Goal: Information Seeking & Learning: Understand process/instructions

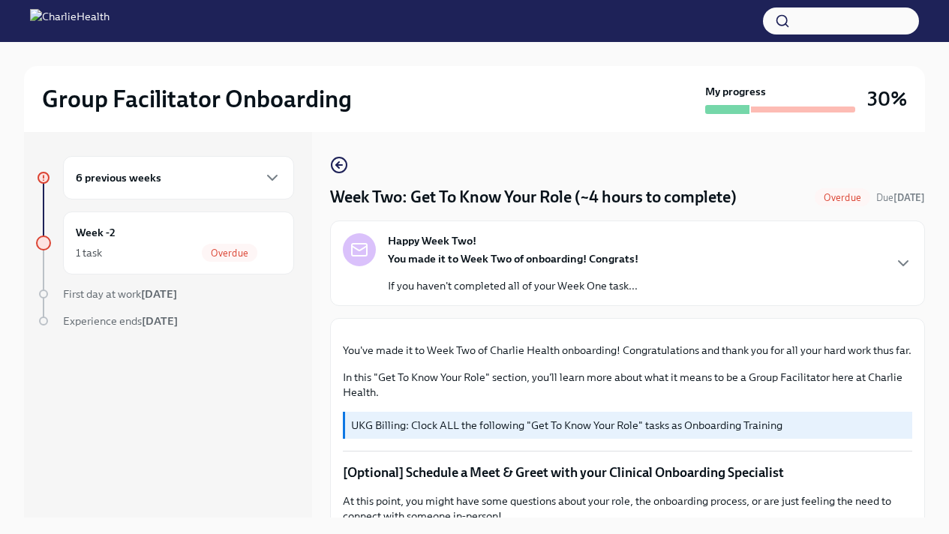
scroll to position [940, 0]
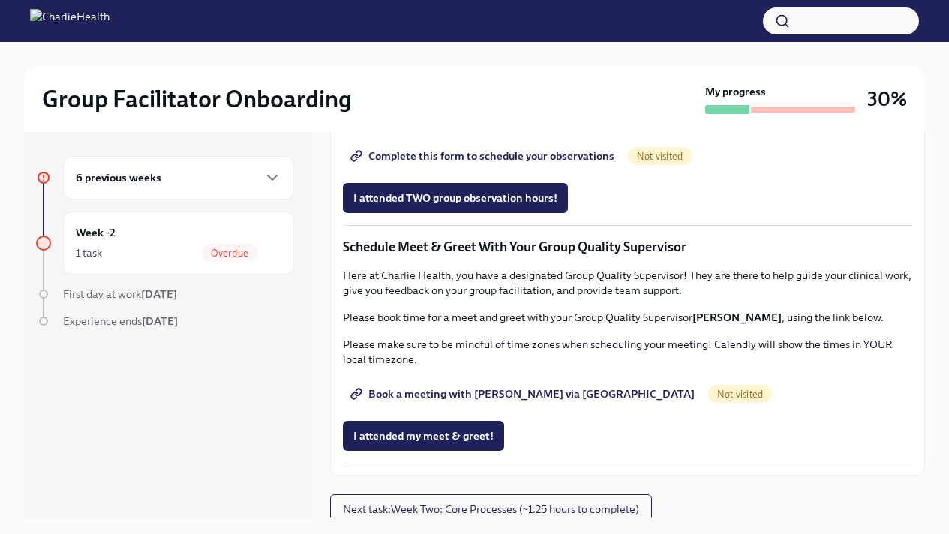
drag, startPoint x: 441, startPoint y: 341, endPoint x: 691, endPoint y: 341, distance: 249.9
drag, startPoint x: 338, startPoint y: 317, endPoint x: 618, endPoint y: 364, distance: 284.5
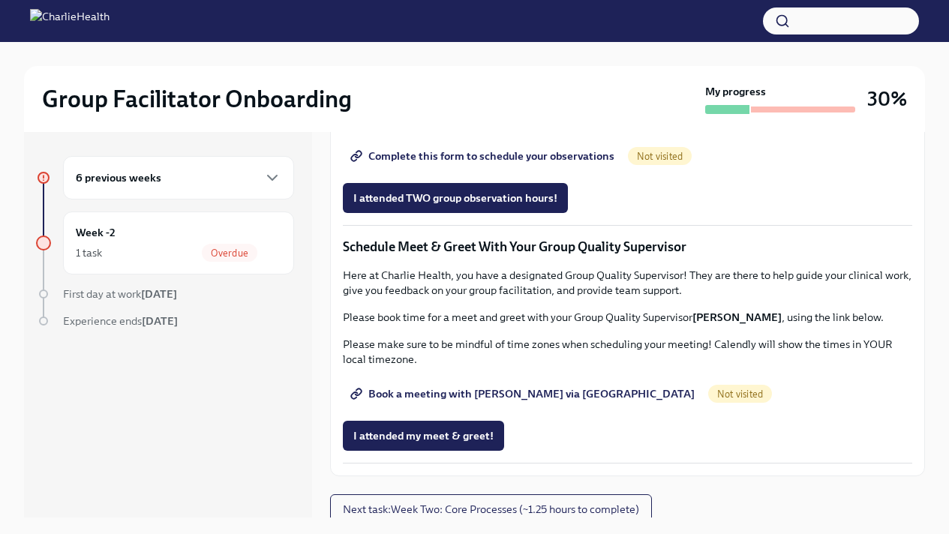
click at [194, 173] on div "6 previous weeks" at bounding box center [179, 178] width 206 height 18
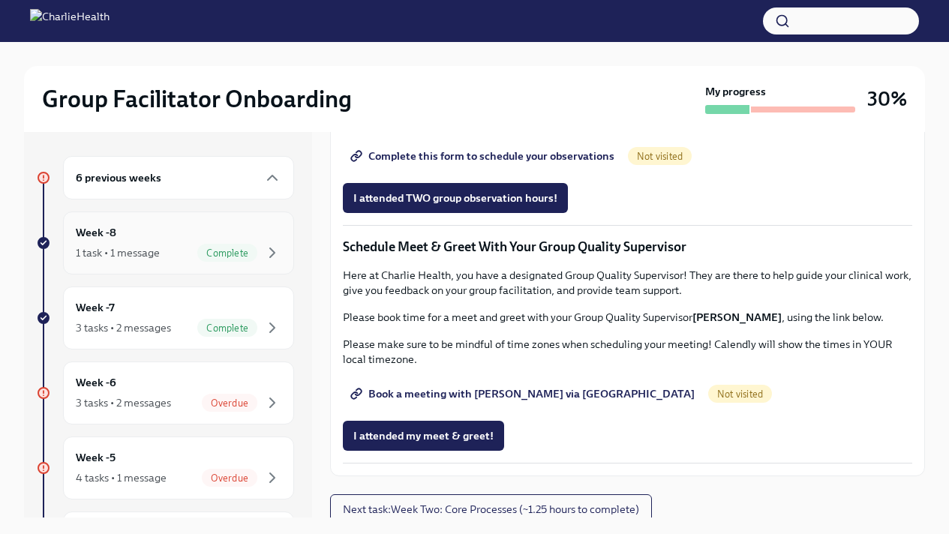
click at [230, 259] on div "Complete" at bounding box center [227, 253] width 60 height 18
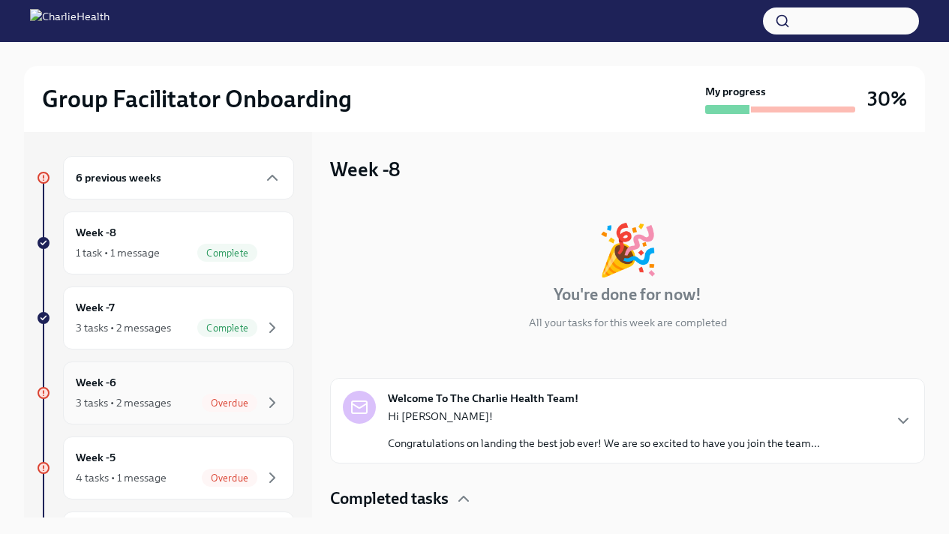
click at [242, 377] on div "Week -6 3 tasks • 2 messages Overdue" at bounding box center [179, 393] width 206 height 38
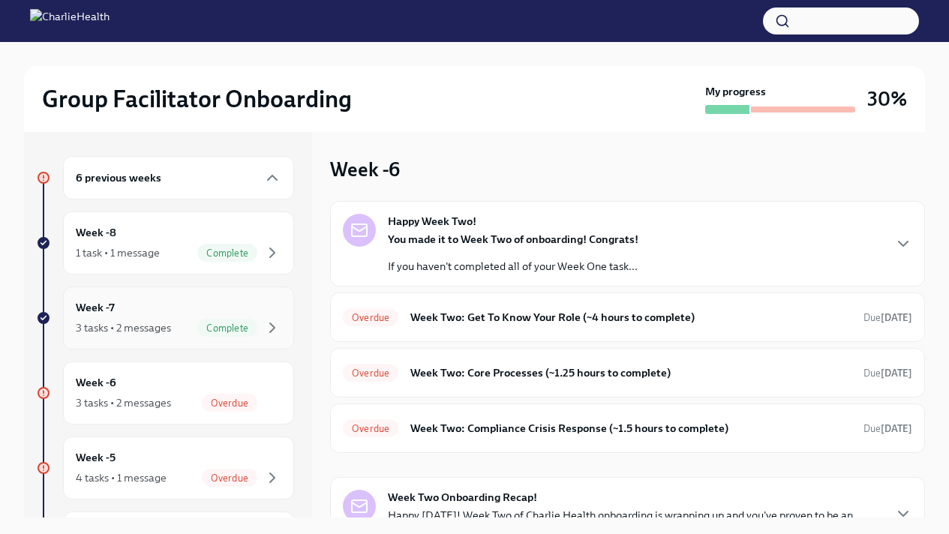
click at [242, 318] on div "Week -7 3 tasks • 2 messages Complete" at bounding box center [179, 318] width 206 height 38
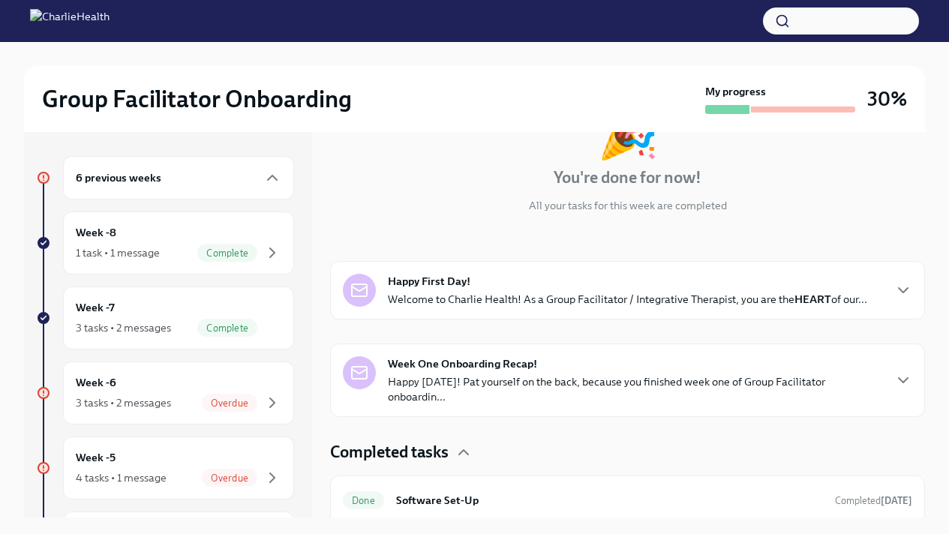
scroll to position [248, 0]
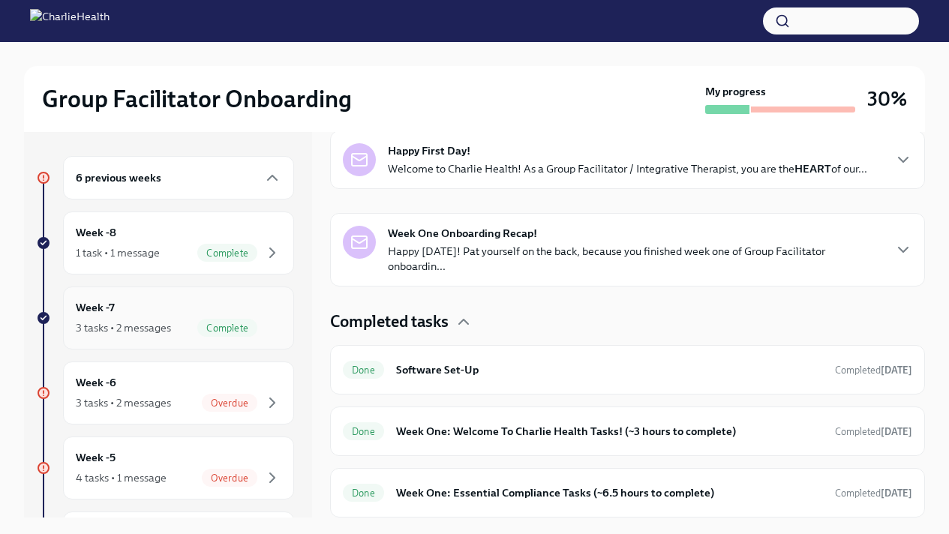
click at [266, 330] on icon "button" at bounding box center [272, 328] width 18 height 18
click at [217, 420] on div "Week -6 3 tasks • 2 messages Overdue" at bounding box center [178, 393] width 231 height 63
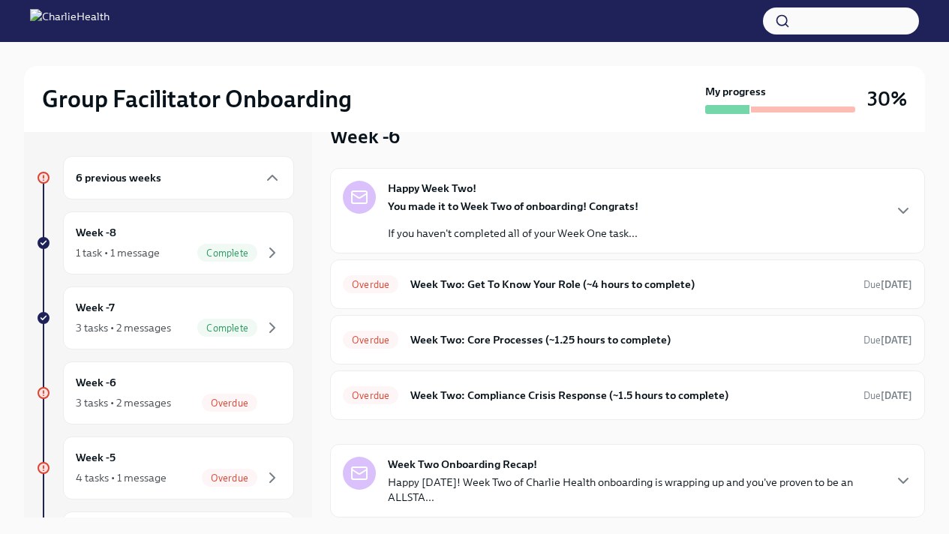
click at [511, 205] on strong "You made it to Week Two of onboarding! Congrats!" at bounding box center [513, 207] width 251 height 14
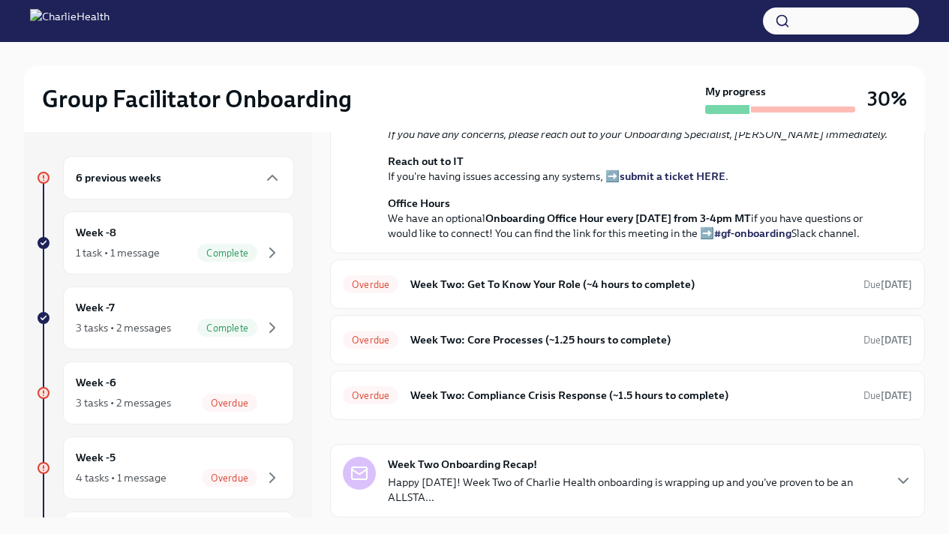
scroll to position [511, 0]
click at [505, 292] on h6 "Week Two: Get To Know Your Role (~4 hours to complete)" at bounding box center [631, 284] width 441 height 17
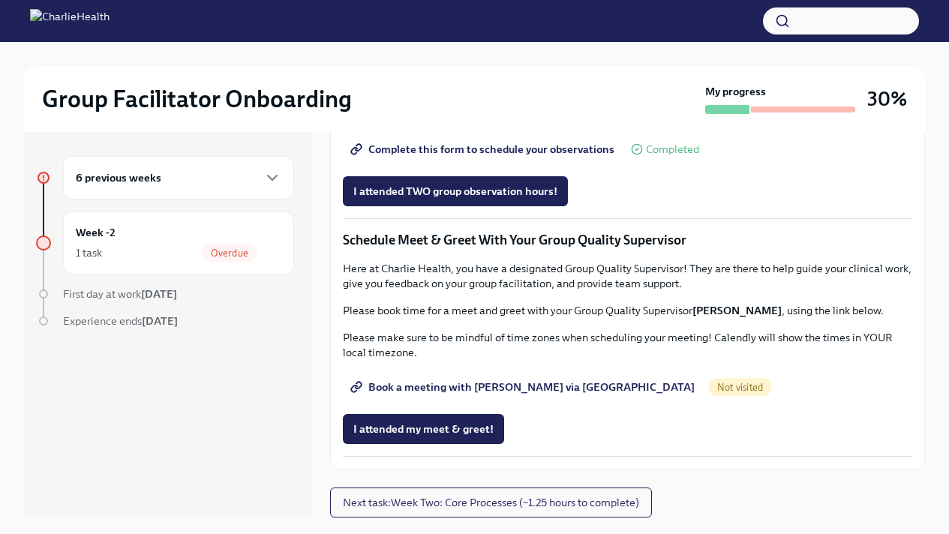
scroll to position [1380, 0]
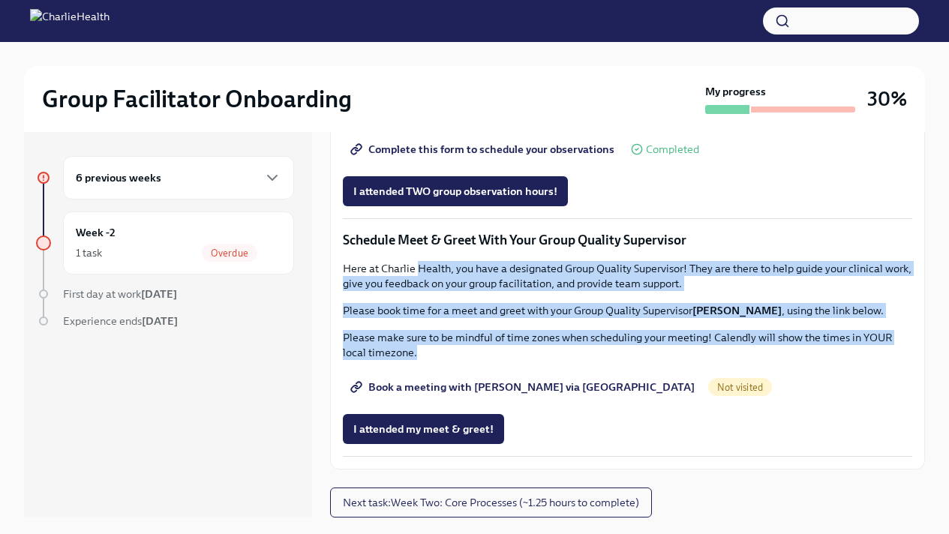
drag, startPoint x: 421, startPoint y: 272, endPoint x: 826, endPoint y: 364, distance: 415.6
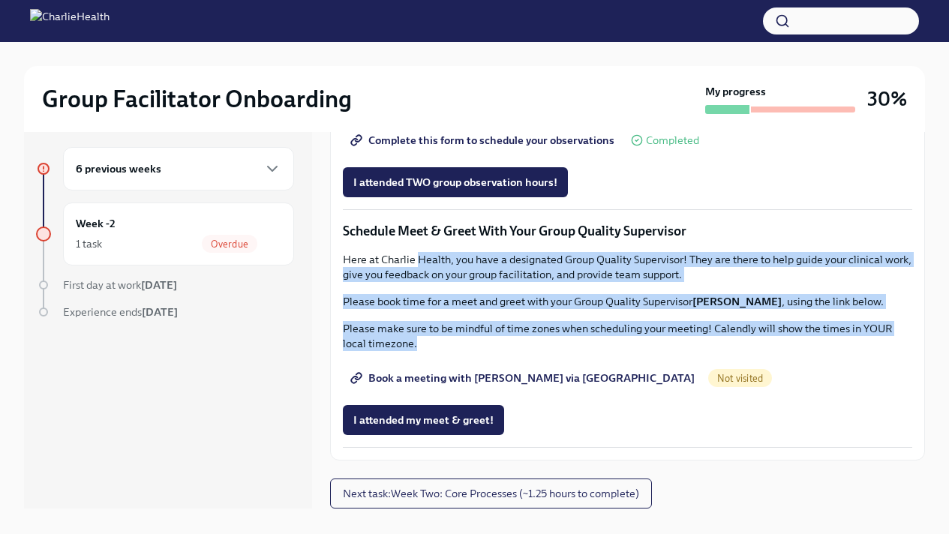
scroll to position [26, 0]
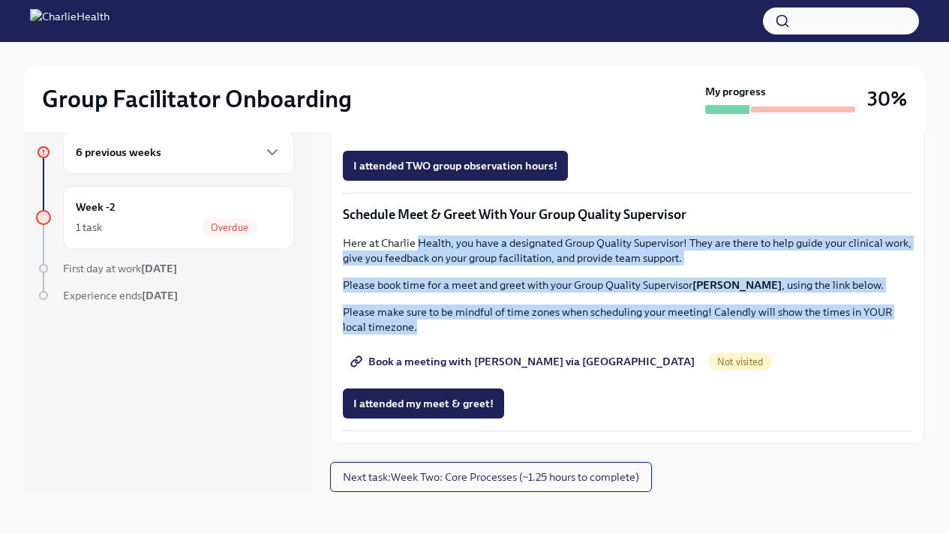
click at [611, 474] on span "Next task : Week Two: Core Processes (~1.25 hours to complete)" at bounding box center [491, 477] width 296 height 15
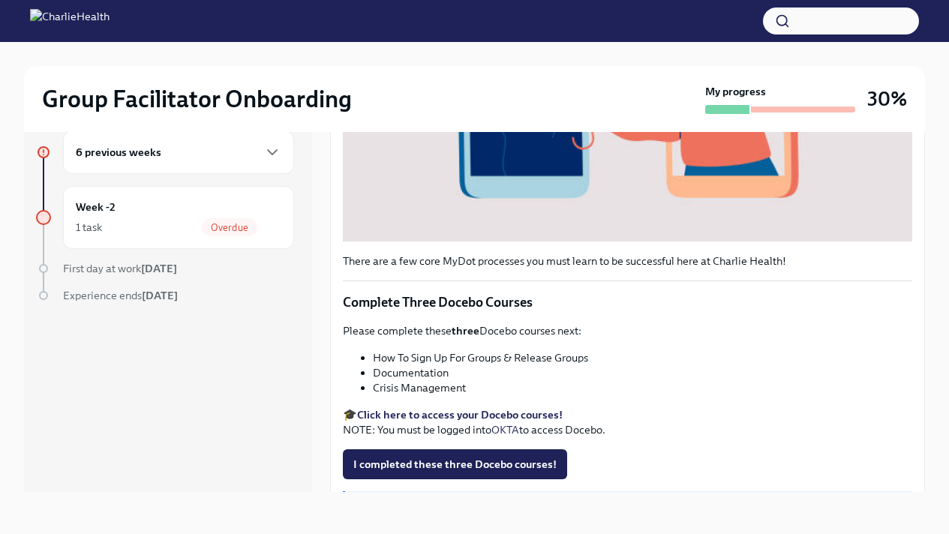
scroll to position [536, 0]
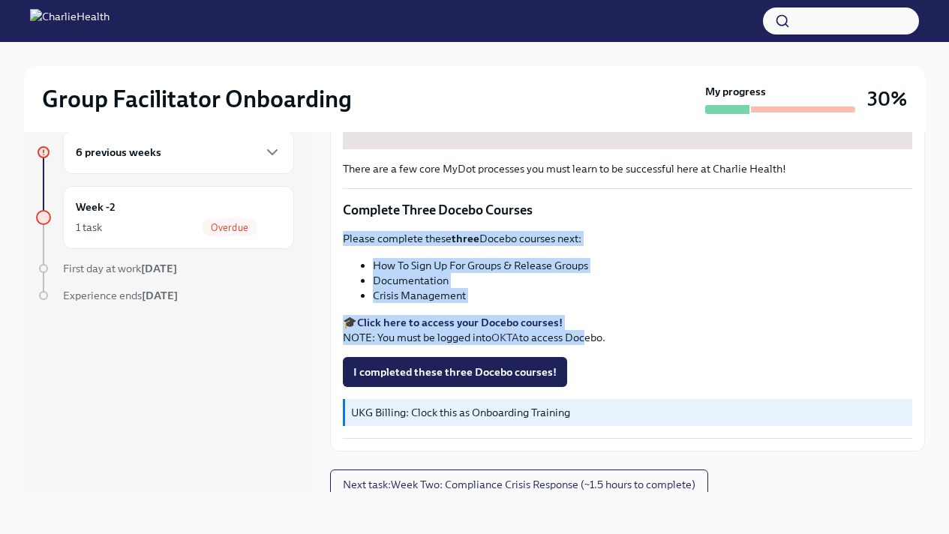
drag, startPoint x: 344, startPoint y: 227, endPoint x: 587, endPoint y: 323, distance: 260.7
click at [586, 324] on div "Please complete these three Docebo courses next: How To Sign Up For Groups & Re…" at bounding box center [628, 288] width 570 height 114
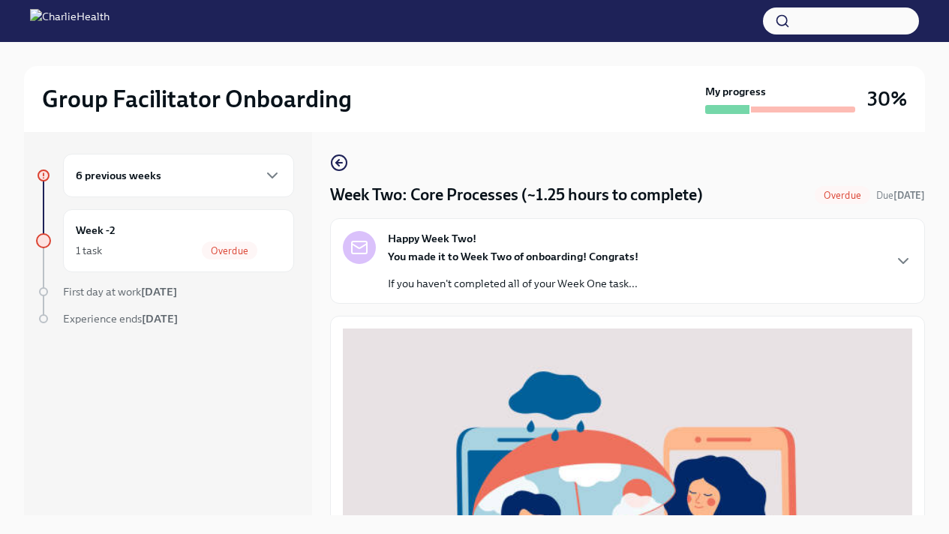
scroll to position [0, 0]
